Goal: Task Accomplishment & Management: Use online tool/utility

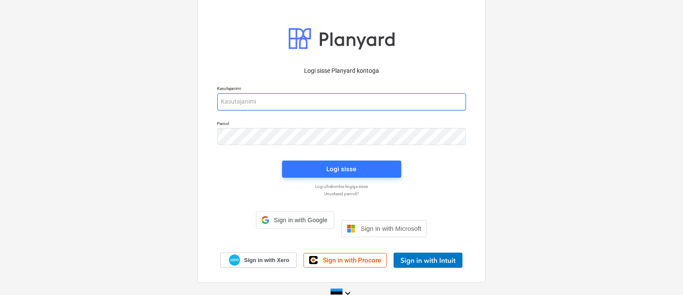
click at [315, 108] on input "email" at bounding box center [341, 101] width 249 height 17
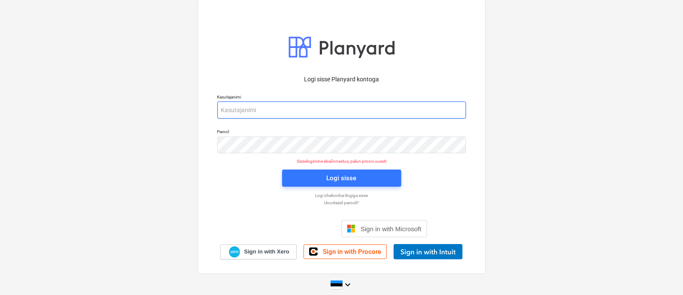
click at [332, 110] on input "email" at bounding box center [341, 110] width 249 height 17
type input "[EMAIL_ADDRESS][MEDICAL_DATA][DOMAIN_NAME]"
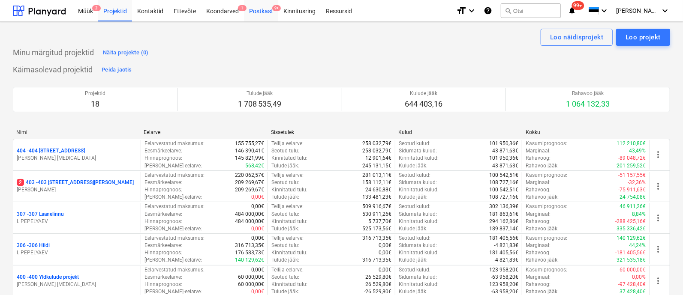
click at [259, 11] on div "Postkast 9+" at bounding box center [261, 11] width 34 height 22
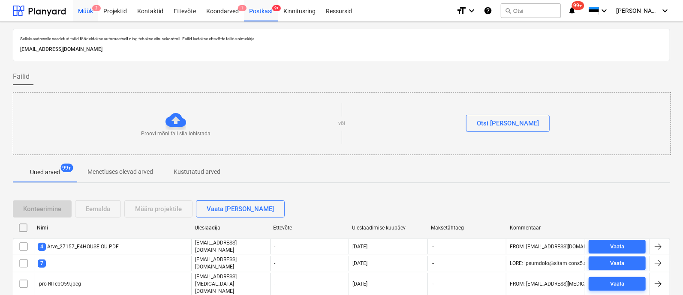
click at [81, 9] on div "Müük 2" at bounding box center [85, 11] width 25 height 22
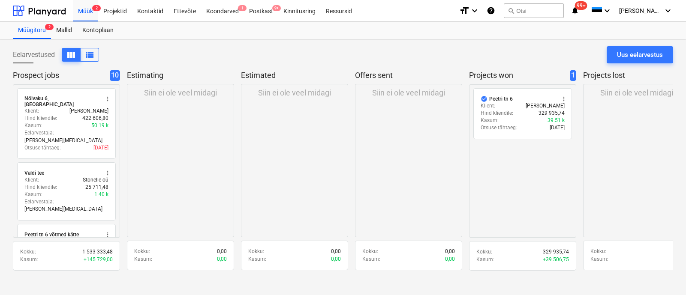
drag, startPoint x: 58, startPoint y: 117, endPoint x: 382, endPoint y: 158, distance: 326.4
click at [382, 158] on div "Prospect jobs 10 radio_button_unchecked Nõlvaku 6, laulasmaa more_vert Klient :…" at bounding box center [343, 173] width 660 height 206
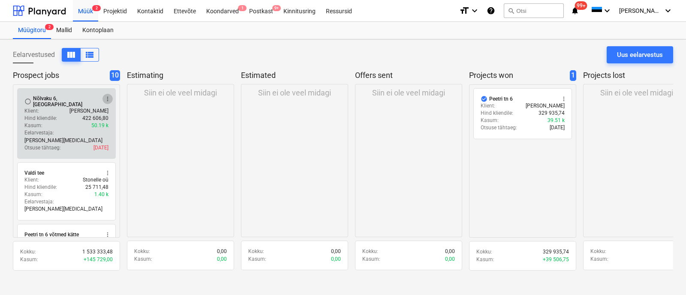
click at [109, 96] on span "more_vert" at bounding box center [107, 99] width 7 height 7
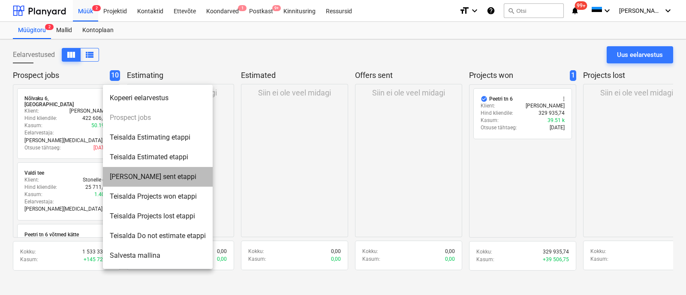
click at [146, 180] on li "[PERSON_NAME] sent etappi" at bounding box center [158, 177] width 110 height 20
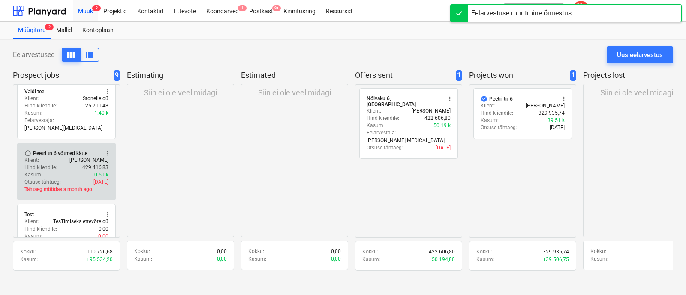
scroll to position [7, 0]
click at [109, 151] on span "more_vert" at bounding box center [107, 154] width 7 height 7
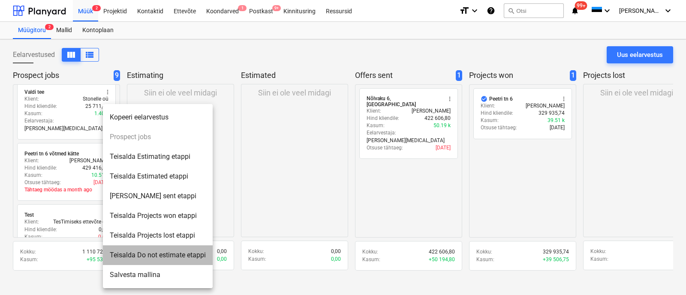
click at [179, 253] on li "Teisalda Do not estimate etappi" at bounding box center [158, 256] width 110 height 20
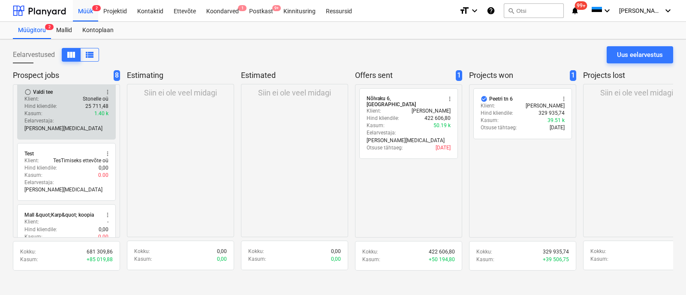
click at [105, 91] on span "more_vert" at bounding box center [107, 92] width 7 height 7
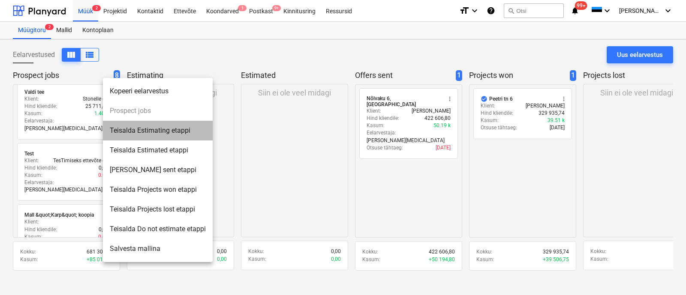
click at [131, 127] on li "Teisalda Estimating etappi" at bounding box center [158, 131] width 110 height 20
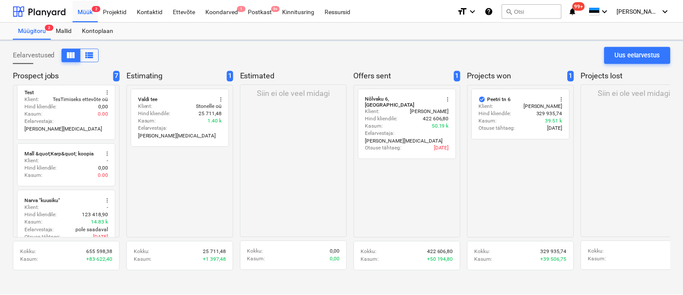
scroll to position [0, 0]
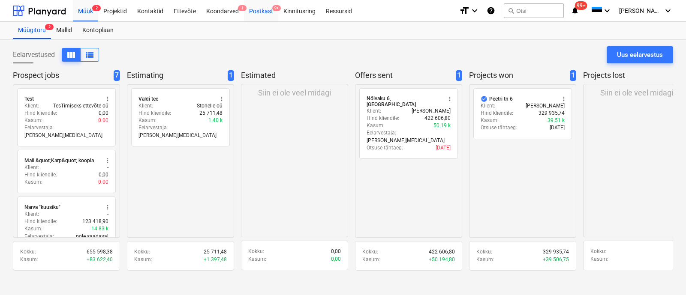
click at [262, 10] on div "Postkast 9+" at bounding box center [261, 11] width 34 height 22
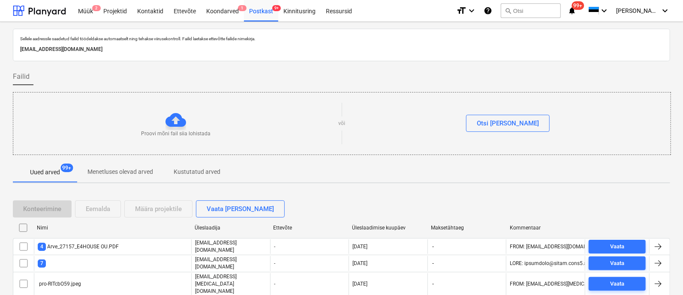
scroll to position [107, 0]
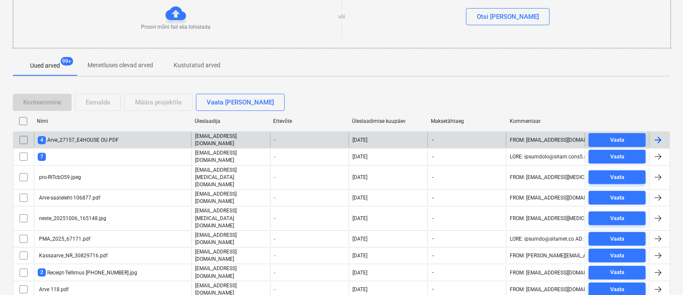
click at [92, 136] on div "4 Arve_27157_E4HOUSE OU.PDF" at bounding box center [78, 140] width 81 height 8
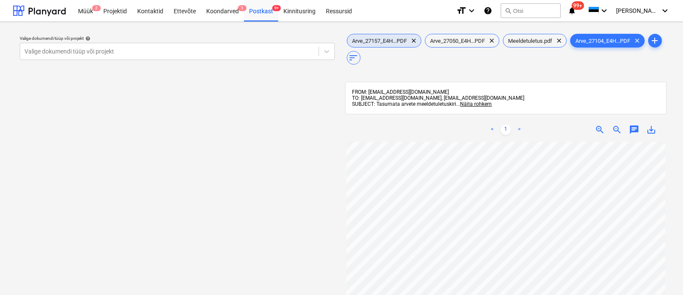
click at [386, 42] on span "Arve_27157_E4H...PDF" at bounding box center [379, 41] width 65 height 6
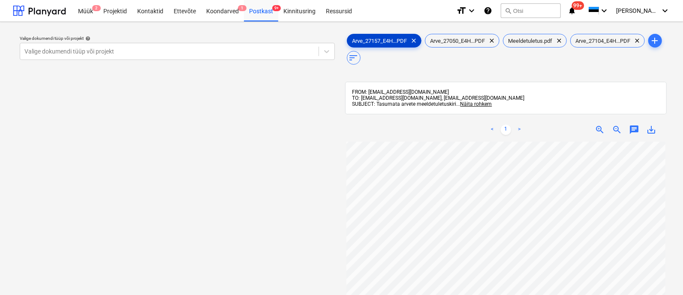
scroll to position [81, 0]
click at [493, 37] on span "clear" at bounding box center [492, 41] width 10 height 10
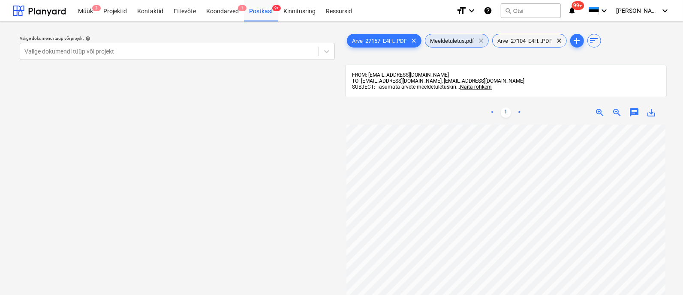
click at [485, 39] on span "clear" at bounding box center [481, 41] width 10 height 10
click at [495, 39] on span "clear" at bounding box center [492, 41] width 10 height 10
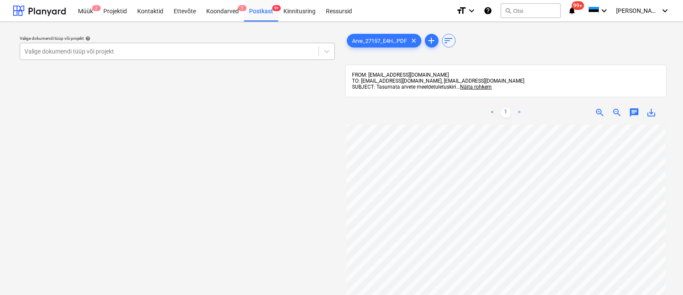
click at [179, 50] on div at bounding box center [169, 51] width 290 height 9
type input "yld"
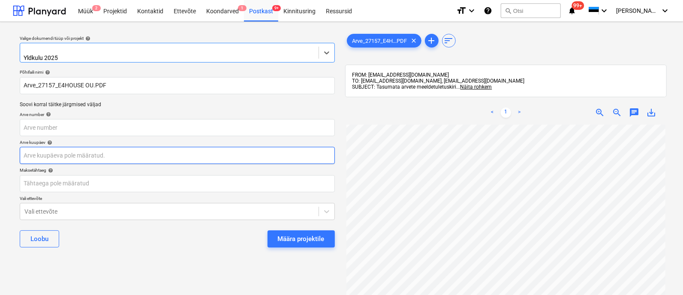
click at [159, 153] on body "Müük 2 Projektid Kontaktid Ettevõte Koondarved 1 Postkast 9+ Kinnitusring Ressu…" at bounding box center [341, 147] width 683 height 295
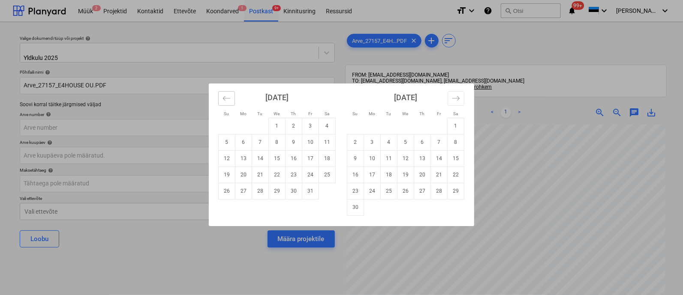
click at [226, 102] on button "Move backward to switch to the previous month." at bounding box center [226, 98] width 17 height 15
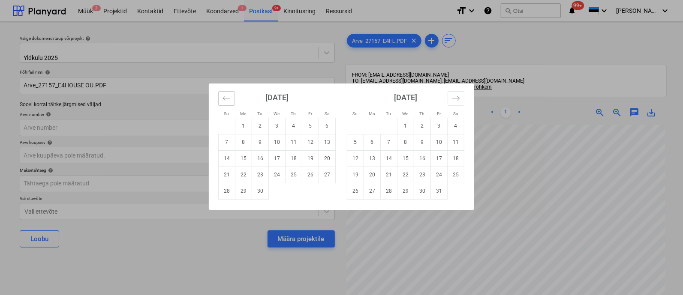
click at [226, 102] on button "Move backward to switch to the previous month." at bounding box center [226, 98] width 17 height 15
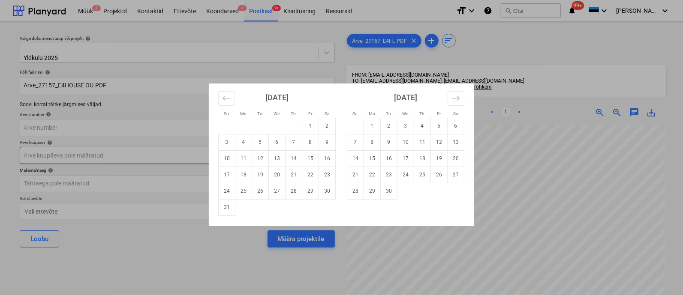
click at [310, 160] on td "15" at bounding box center [310, 159] width 17 height 16
type input "[DATE]"
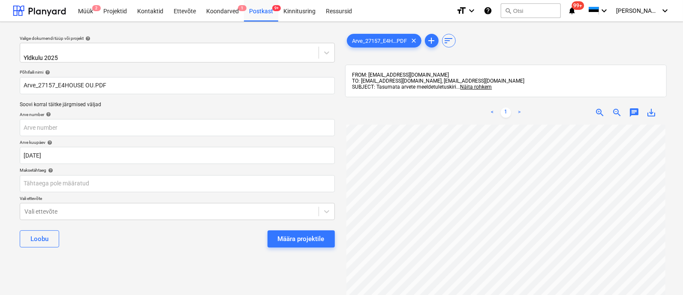
click at [238, 208] on body "Müük 2 Projektid Kontaktid Ettevõte Koondarved 1 Postkast 9+ Kinnitusring Ressu…" at bounding box center [341, 147] width 683 height 295
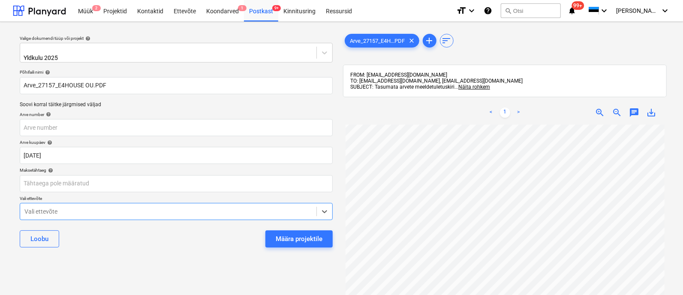
scroll to position [59, 0]
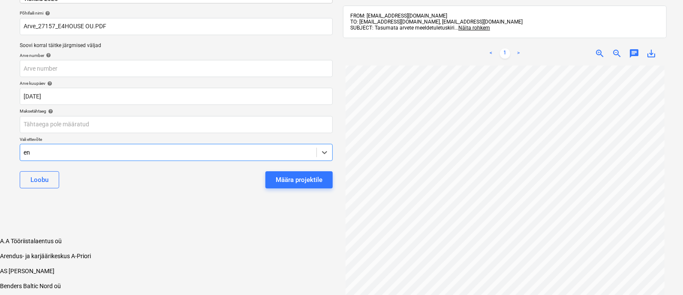
type input "eng"
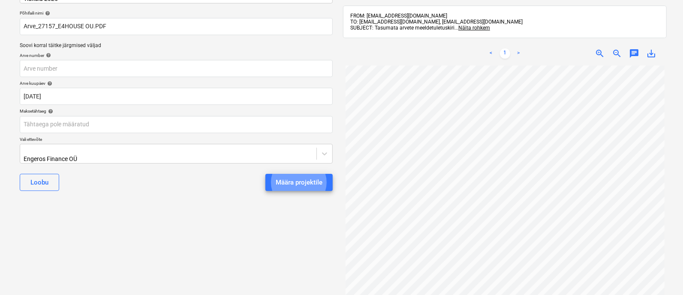
click at [265, 174] on button "Määra projektile" at bounding box center [298, 182] width 67 height 17
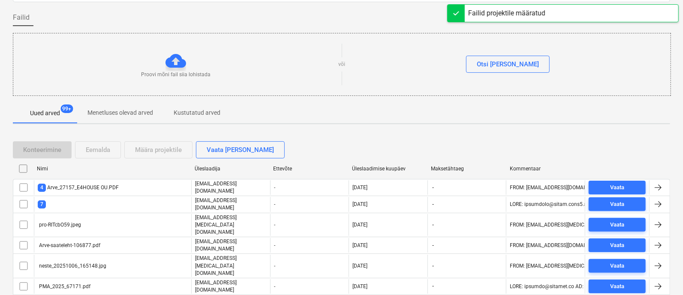
scroll to position [101, 0]
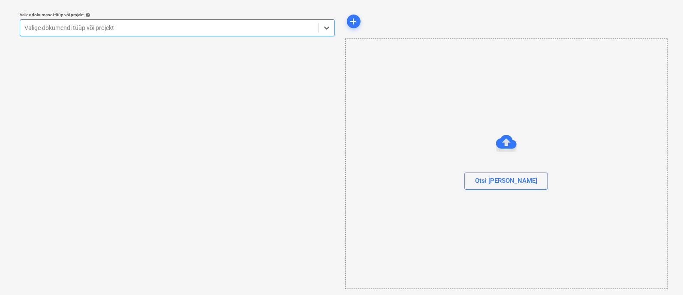
scroll to position [23, 0]
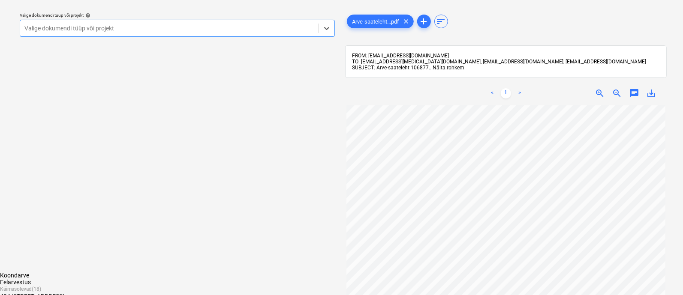
click at [200, 27] on div at bounding box center [169, 28] width 290 height 9
type input "kuus"
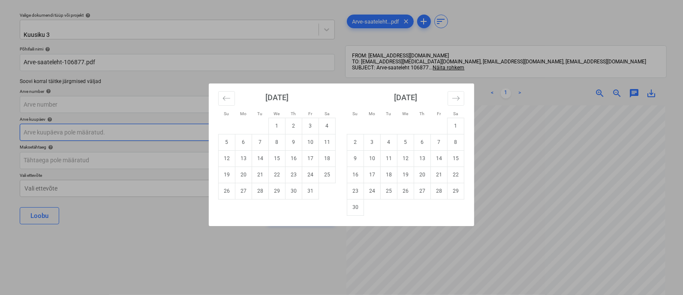
click at [172, 130] on body "Müük 2 Projektid Kontaktid Ettevõte Koondarved 1 Postkast 9+ Kinnitusring Ressu…" at bounding box center [341, 124] width 683 height 295
drag, startPoint x: 310, startPoint y: 122, endPoint x: 302, endPoint y: 126, distance: 8.6
click at [309, 122] on td "3" at bounding box center [310, 126] width 17 height 16
type input "[DATE]"
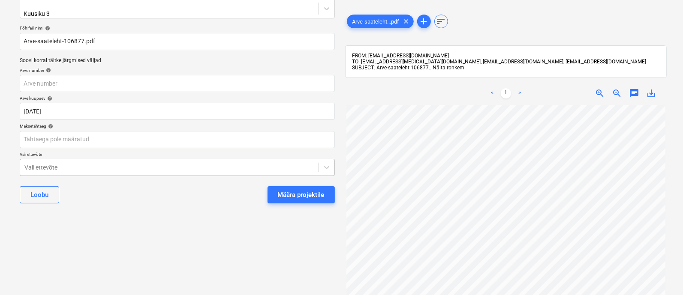
click at [207, 183] on body "Müük 2 Projektid Kontaktid Ettevõte Koondarved 1 Postkast 9+ Kinnitusring Ressu…" at bounding box center [341, 103] width 683 height 295
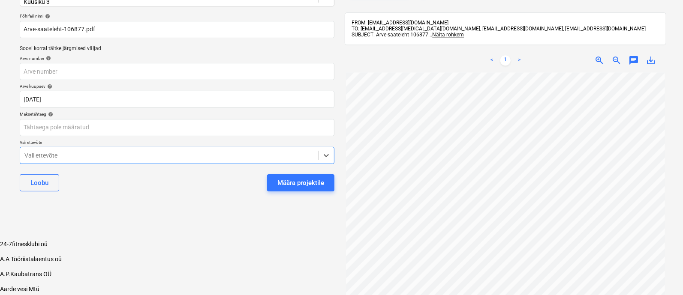
scroll to position [59, 0]
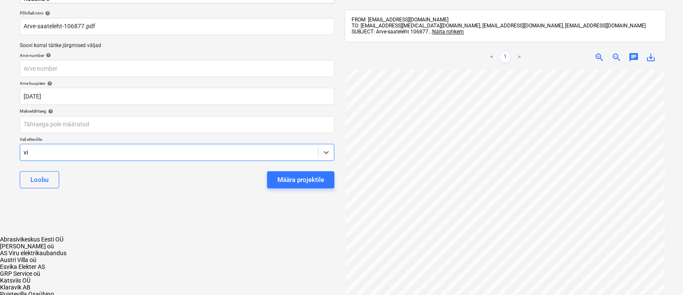
type input "vil"
click at [174, 250] on div "Vilpra OÜ" at bounding box center [341, 253] width 683 height 7
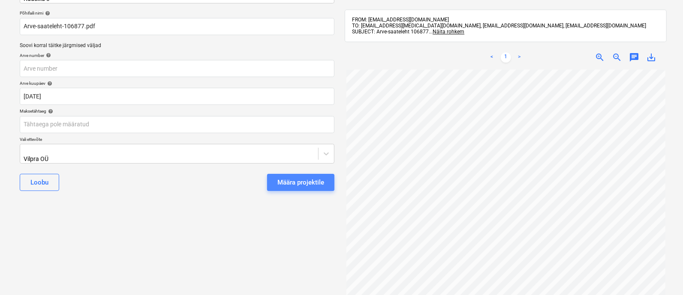
click at [304, 174] on button "Määra projektile" at bounding box center [300, 182] width 67 height 17
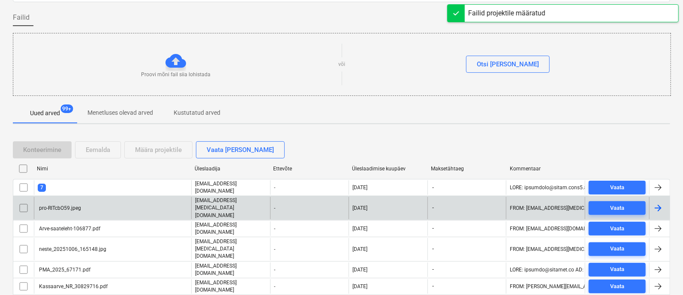
click at [117, 201] on div "pro-RITcbO59.jpeg" at bounding box center [112, 208] width 157 height 22
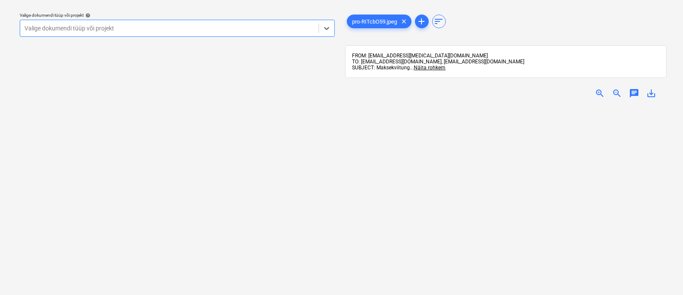
scroll to position [271, 0]
click at [217, 29] on div at bounding box center [169, 28] width 290 height 9
type input "talu"
click at [155, 280] on div "[STREET_ADDRESS]" at bounding box center [341, 283] width 683 height 7
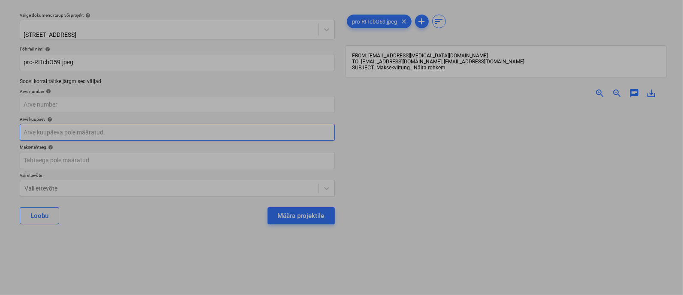
click at [136, 133] on body "Müük 2 Projektid Kontaktid Ettevõte Koondarved 1 Postkast 9+ Kinnitusring Ressu…" at bounding box center [341, 124] width 683 height 295
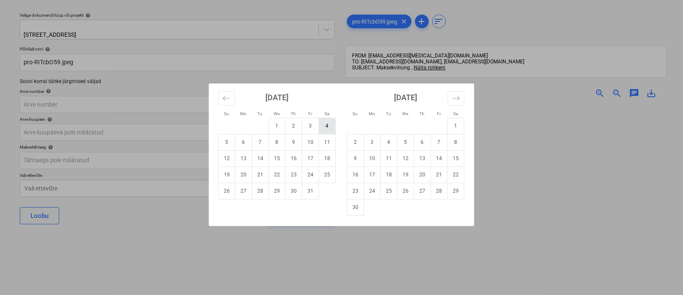
click at [326, 127] on td "4" at bounding box center [327, 126] width 17 height 16
type input "[DATE]"
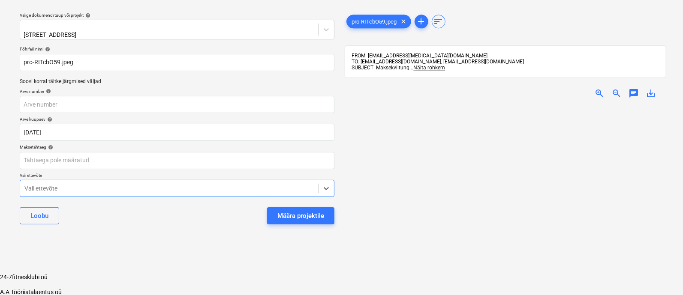
click at [178, 190] on body "Müük 2 Projektid Kontaktid Ettevõte Koondarved 1 Postkast 9+ Kinnitusring Ressu…" at bounding box center [341, 161] width 683 height 368
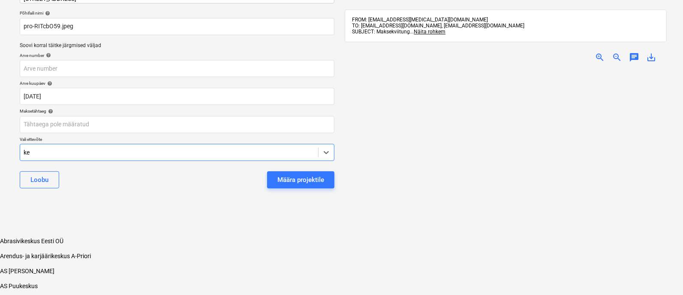
type input "k"
type input "r"
click at [359, 256] on div at bounding box center [506, 204] width 322 height 271
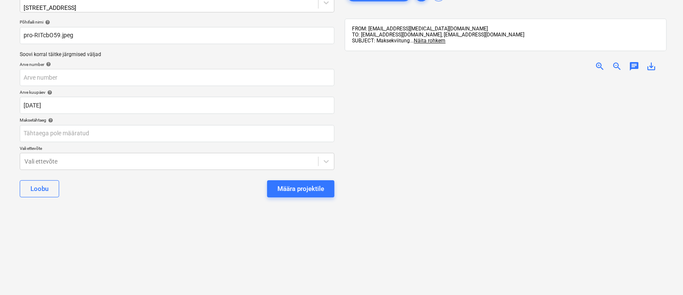
scroll to position [49, 0]
click at [488, 80] on img at bounding box center [505, 80] width 161 height 0
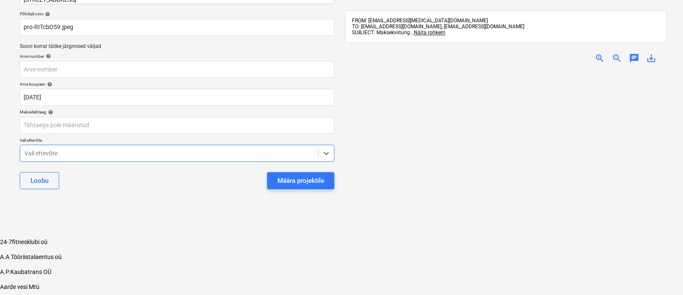
click at [121, 160] on div "Põhifaili nimi help pro-RITcbO59.jpeg Soovi korral täitke järgmised väljad Arve…" at bounding box center [177, 104] width 322 height 192
type input "esp"
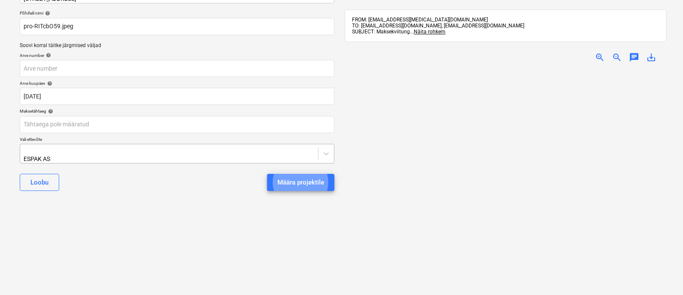
click at [267, 174] on button "Määra projektile" at bounding box center [300, 182] width 67 height 17
